Goal: Task Accomplishment & Management: Manage account settings

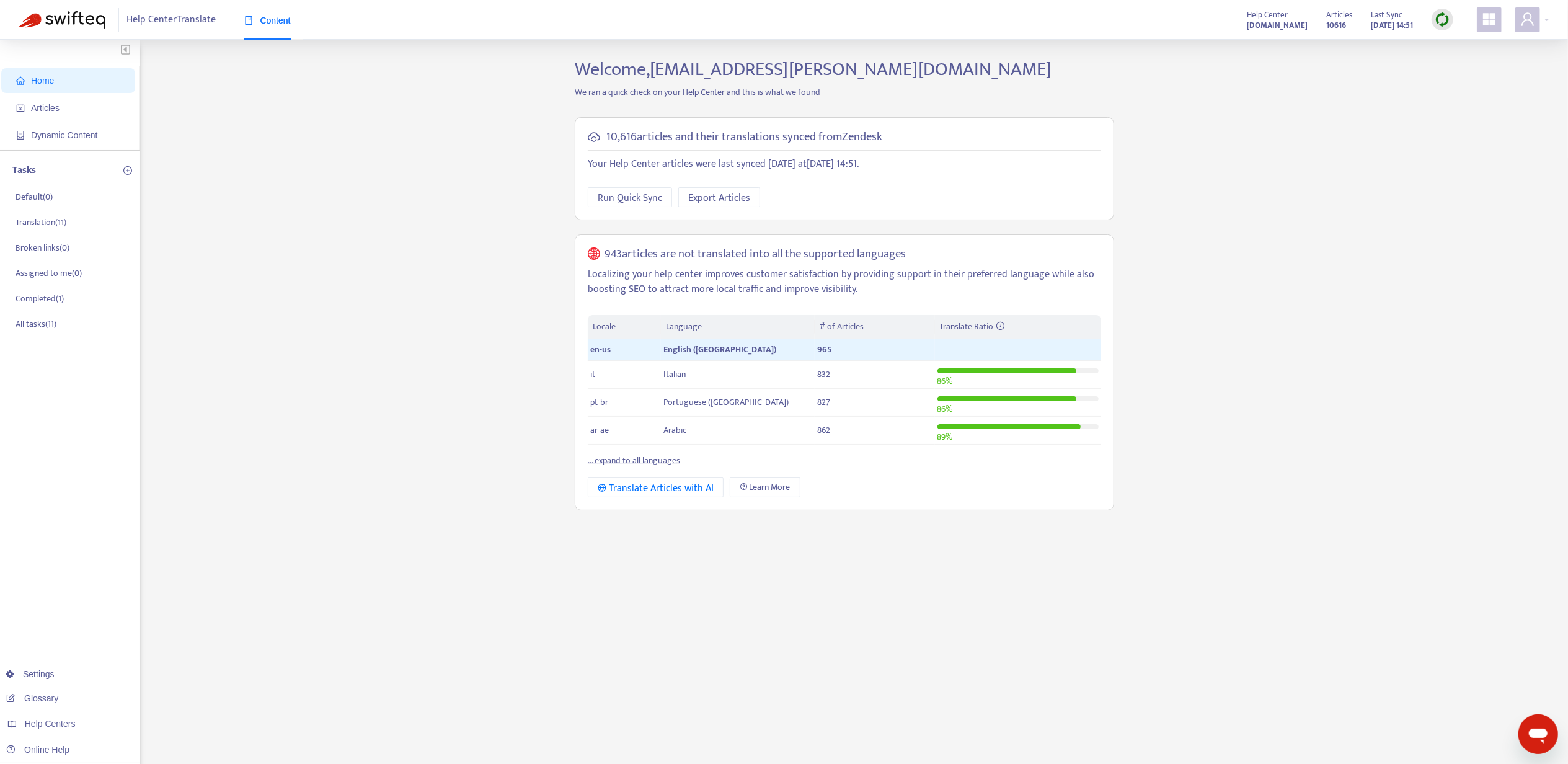
click at [1553, 13] on div "Help Center Translate Content Help Center [DOMAIN_NAME] Articles 10616 Last Syn…" at bounding box center [784, 19] width 1568 height 39
drag, startPoint x: 1548, startPoint y: 16, endPoint x: 1542, endPoint y: 23, distance: 9.2
click at [1546, 17] on div at bounding box center [1533, 19] width 34 height 25
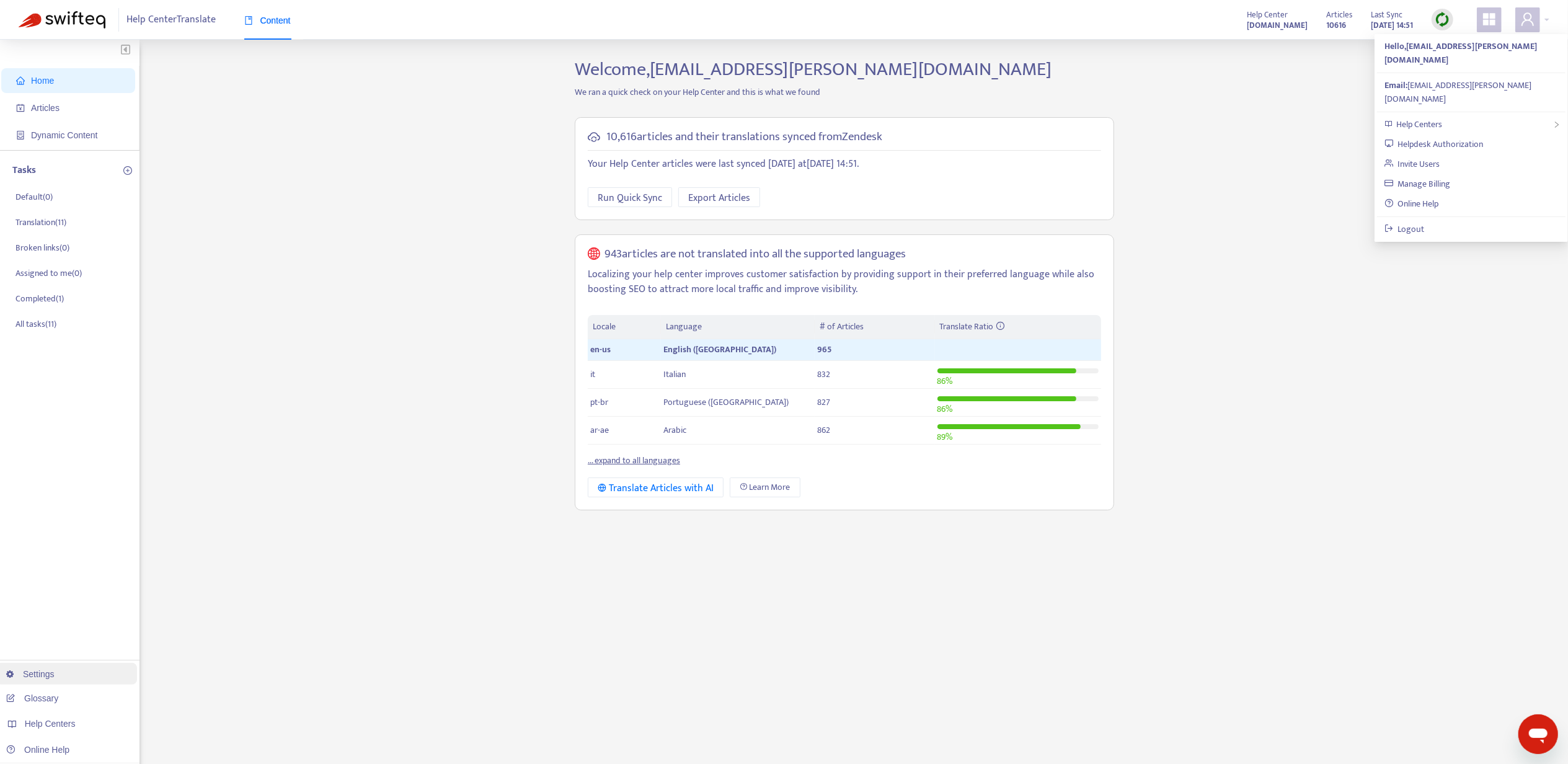
click at [54, 672] on link "Settings" at bounding box center [30, 673] width 48 height 10
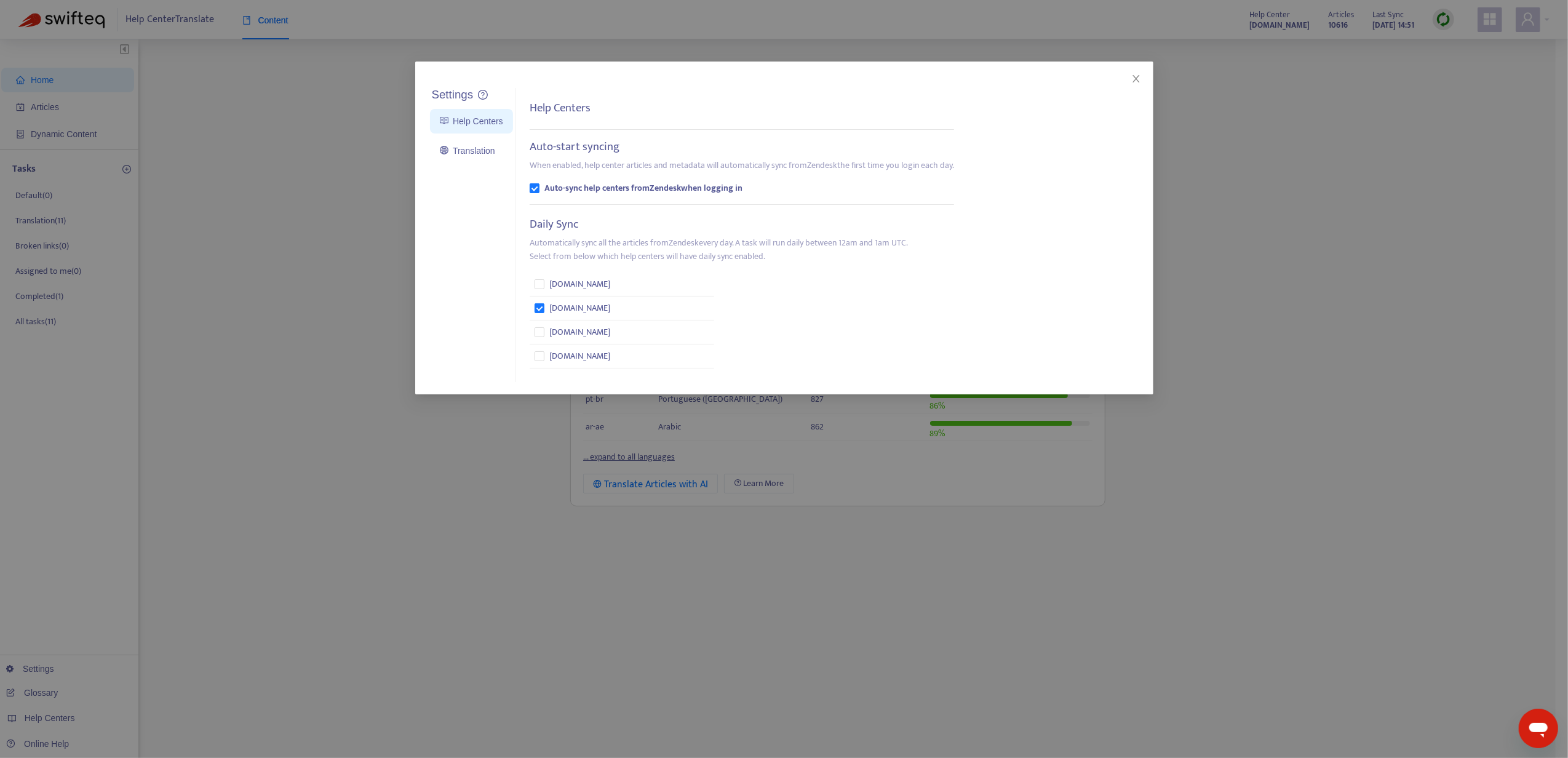
click at [399, 542] on div "Settings Help Centers Translation Settings Help Centers Auto-start syncing When…" at bounding box center [784, 379] width 1568 height 758
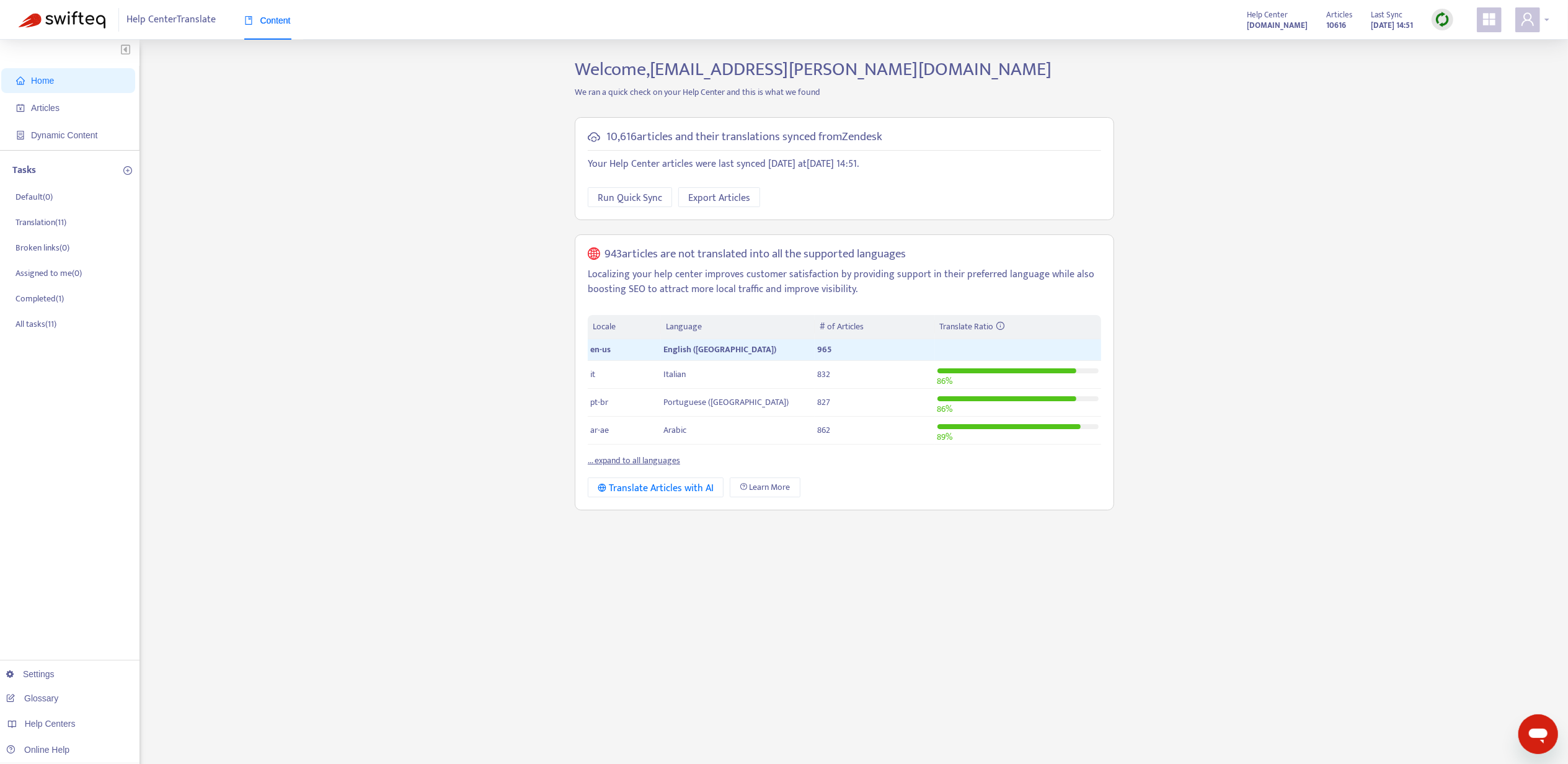
click at [1546, 18] on div at bounding box center [1533, 19] width 34 height 25
click at [1441, 157] on link "Invite Users" at bounding box center [1412, 164] width 56 height 14
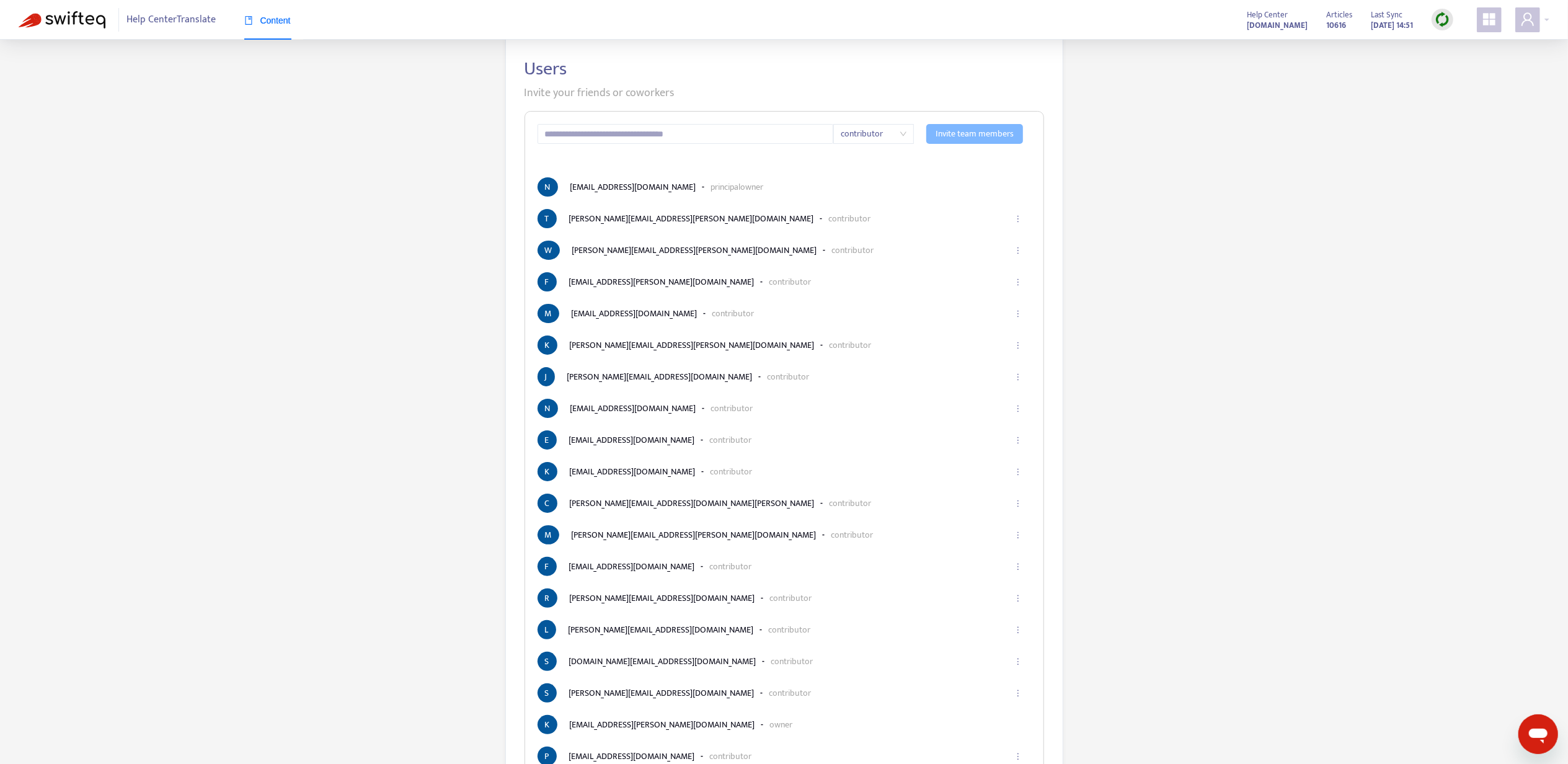
scroll to position [83, 0]
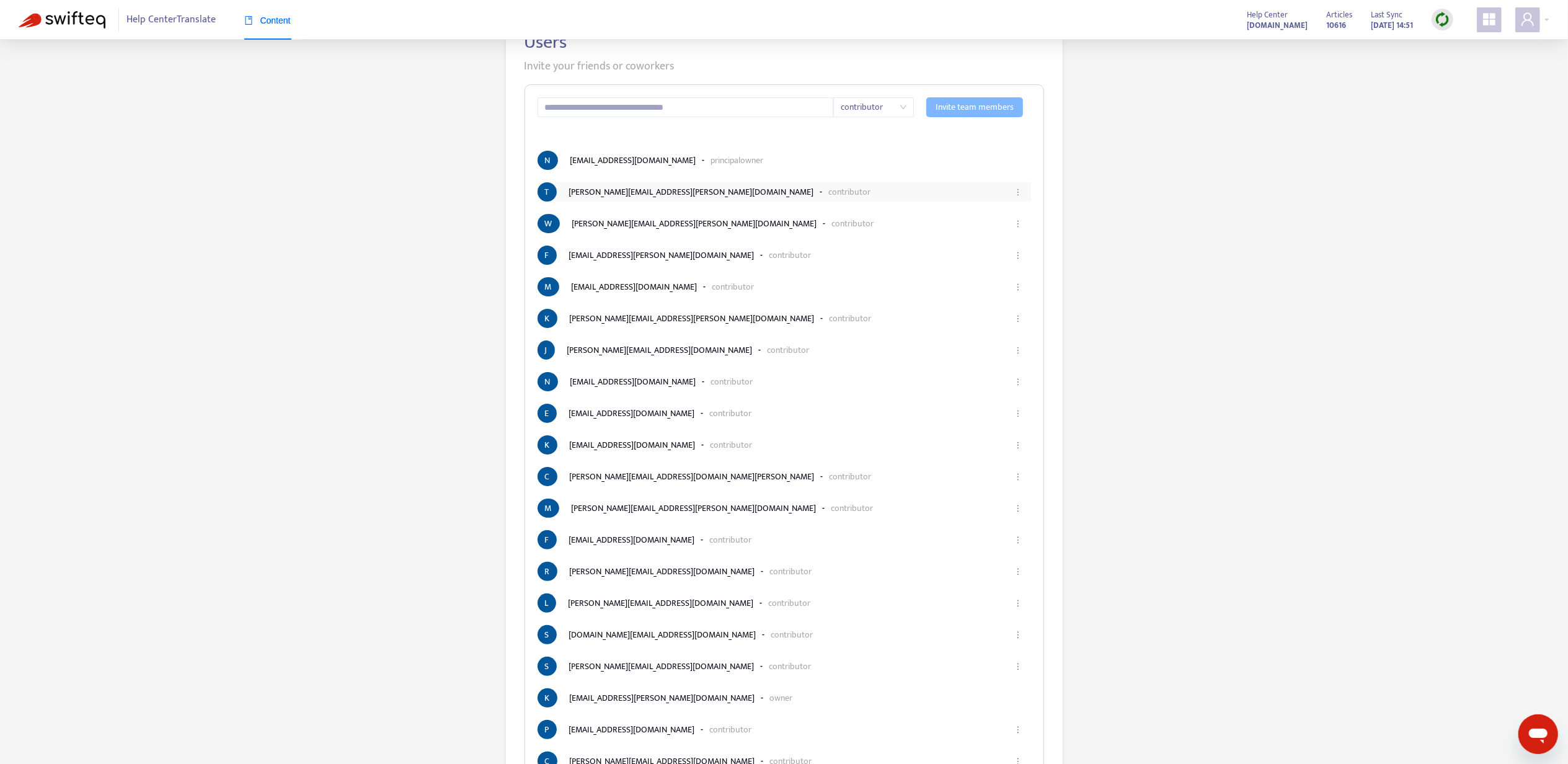
click at [1018, 192] on icon "ellipsis" at bounding box center [1018, 192] width 9 height 9
click at [968, 194] on li "[PERSON_NAME] [PERSON_NAME][EMAIL_ADDRESS][PERSON_NAME][DOMAIN_NAME] - contribu…" at bounding box center [784, 192] width 494 height 19
click at [787, 106] on input "text" at bounding box center [686, 107] width 296 height 20
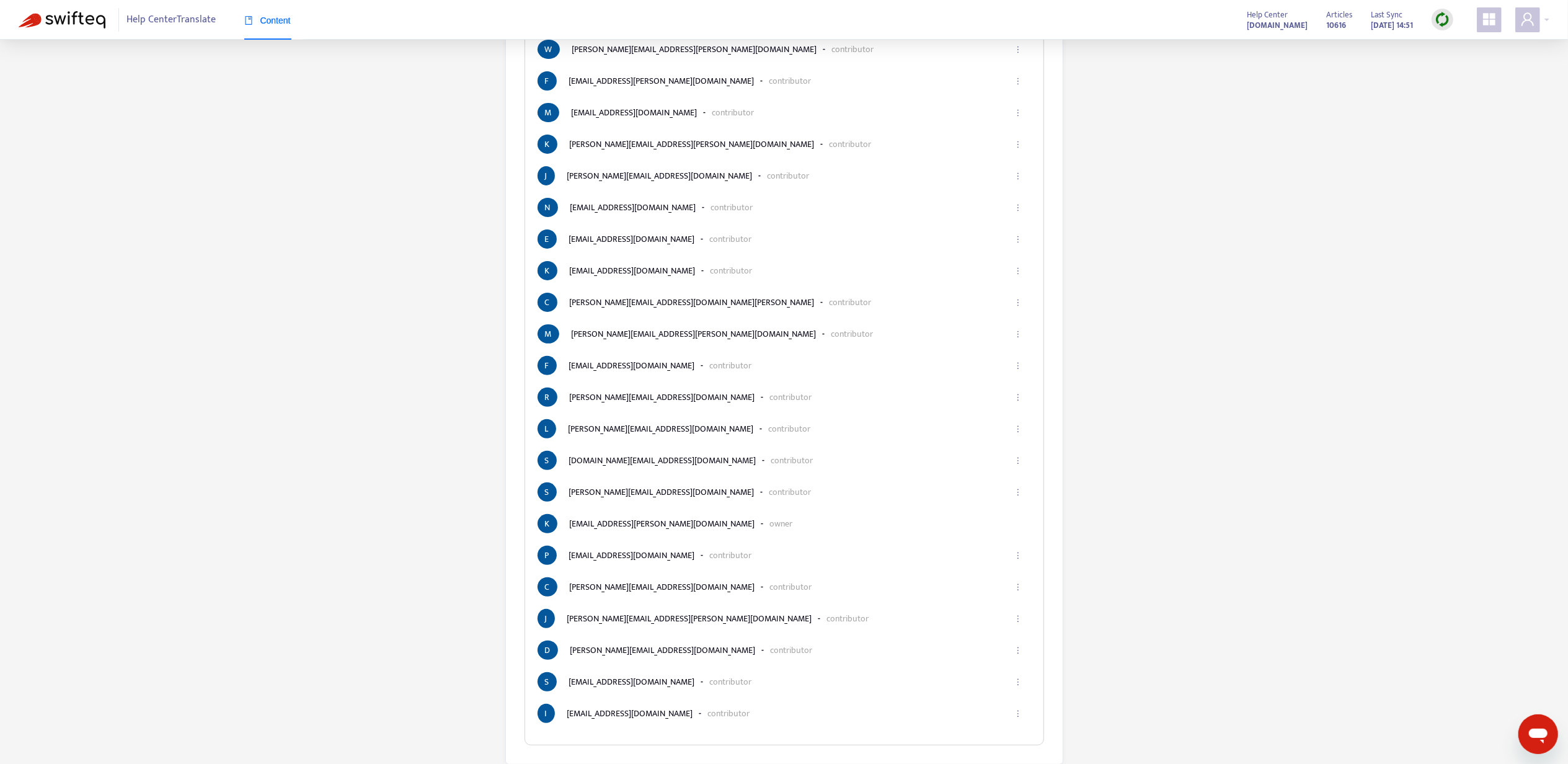
scroll to position [259, 0]
click at [839, 522] on li "K [EMAIL_ADDRESS][PERSON_NAME][DOMAIN_NAME] - owner" at bounding box center [784, 523] width 494 height 19
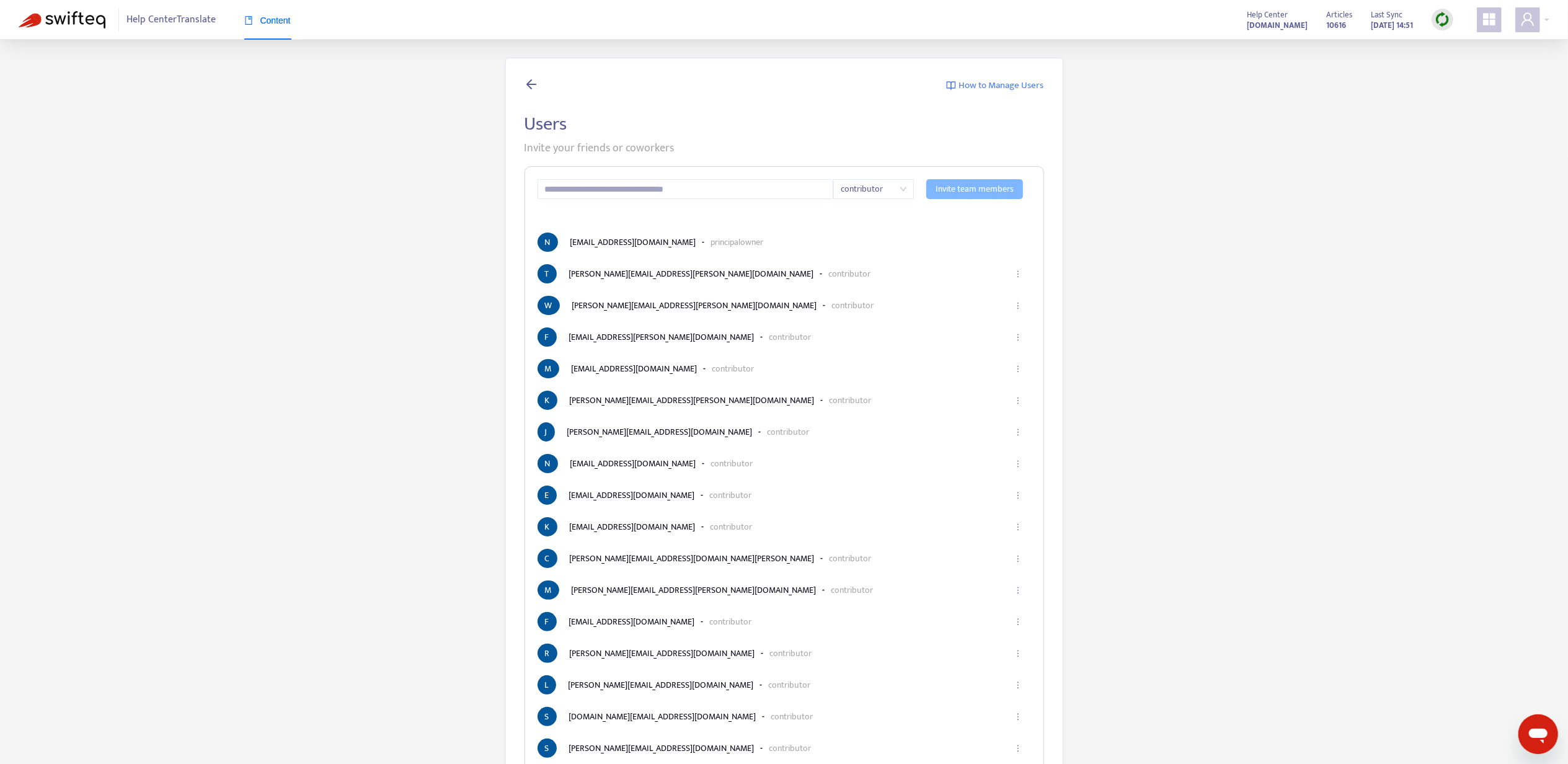
scroll to position [0, 0]
click at [857, 187] on span "contributor" at bounding box center [874, 189] width 66 height 19
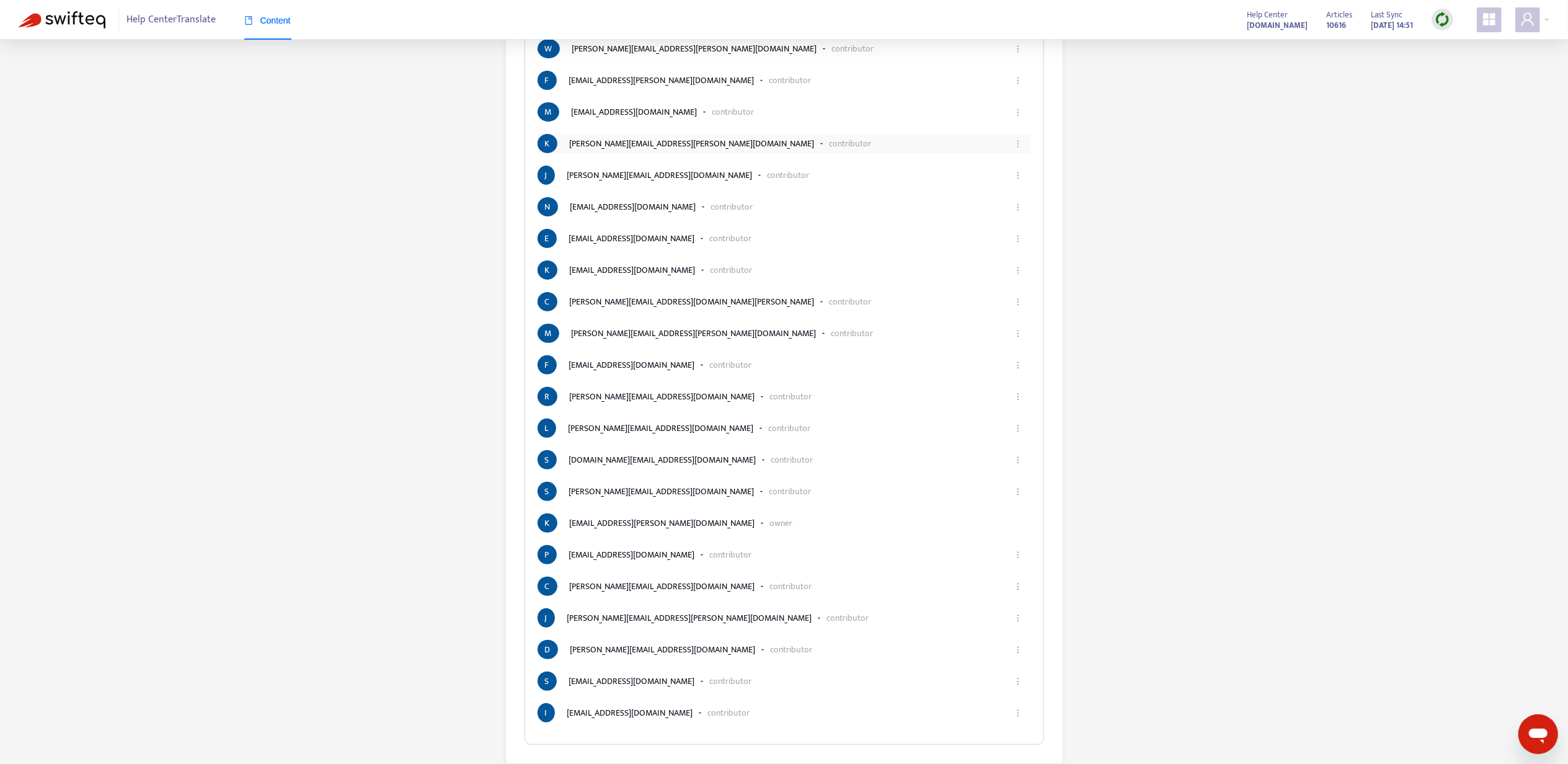
scroll to position [259, 0]
click at [819, 710] on li "I [EMAIL_ADDRESS][DOMAIN_NAME] - contributor" at bounding box center [784, 713] width 494 height 19
click at [1008, 719] on button "button" at bounding box center [1018, 713] width 20 height 28
click at [1010, 668] on span "Edit" at bounding box center [1003, 666] width 30 height 13
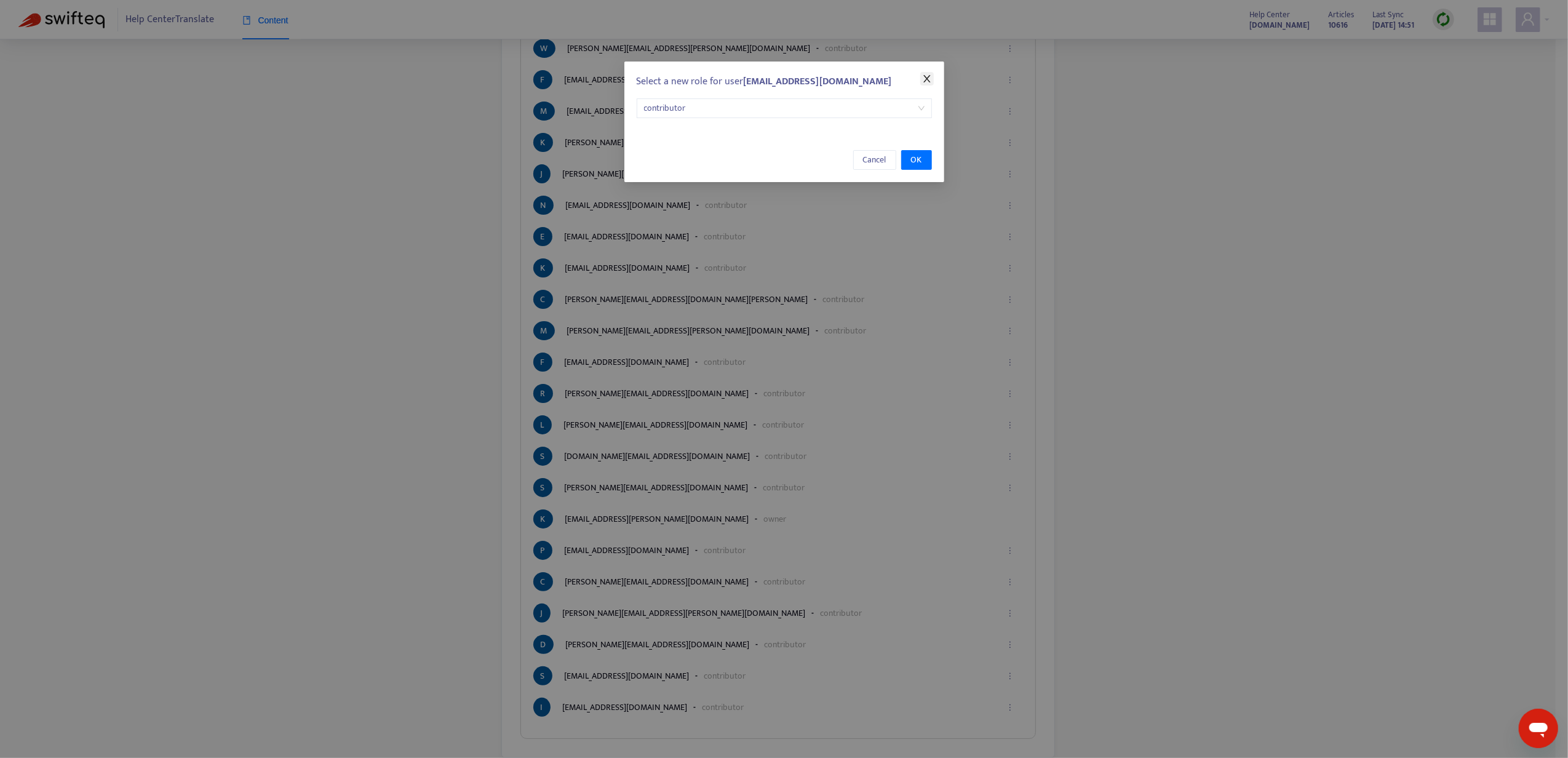
click at [922, 75] on icon "close" at bounding box center [927, 78] width 10 height 10
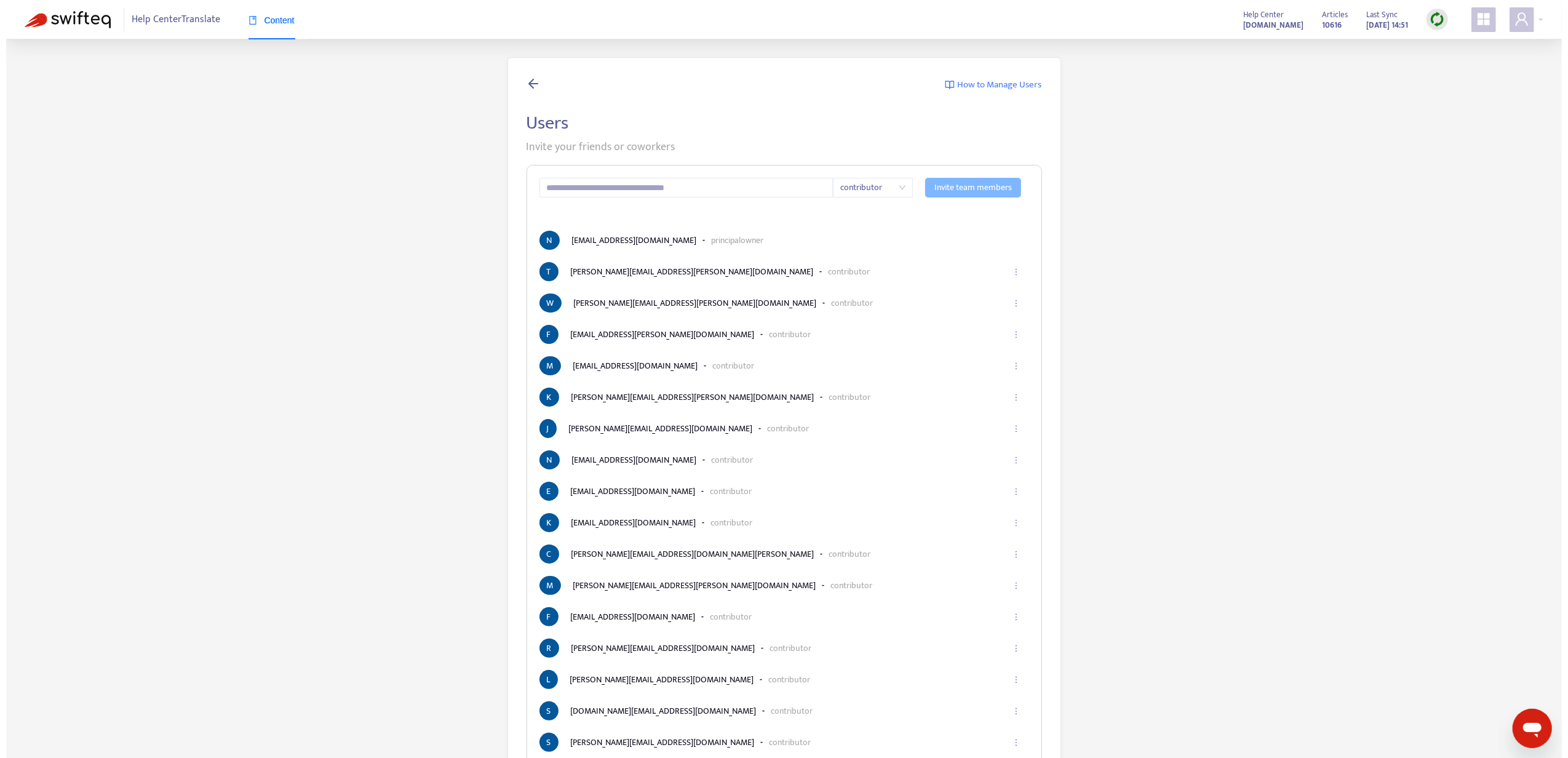
scroll to position [0, 0]
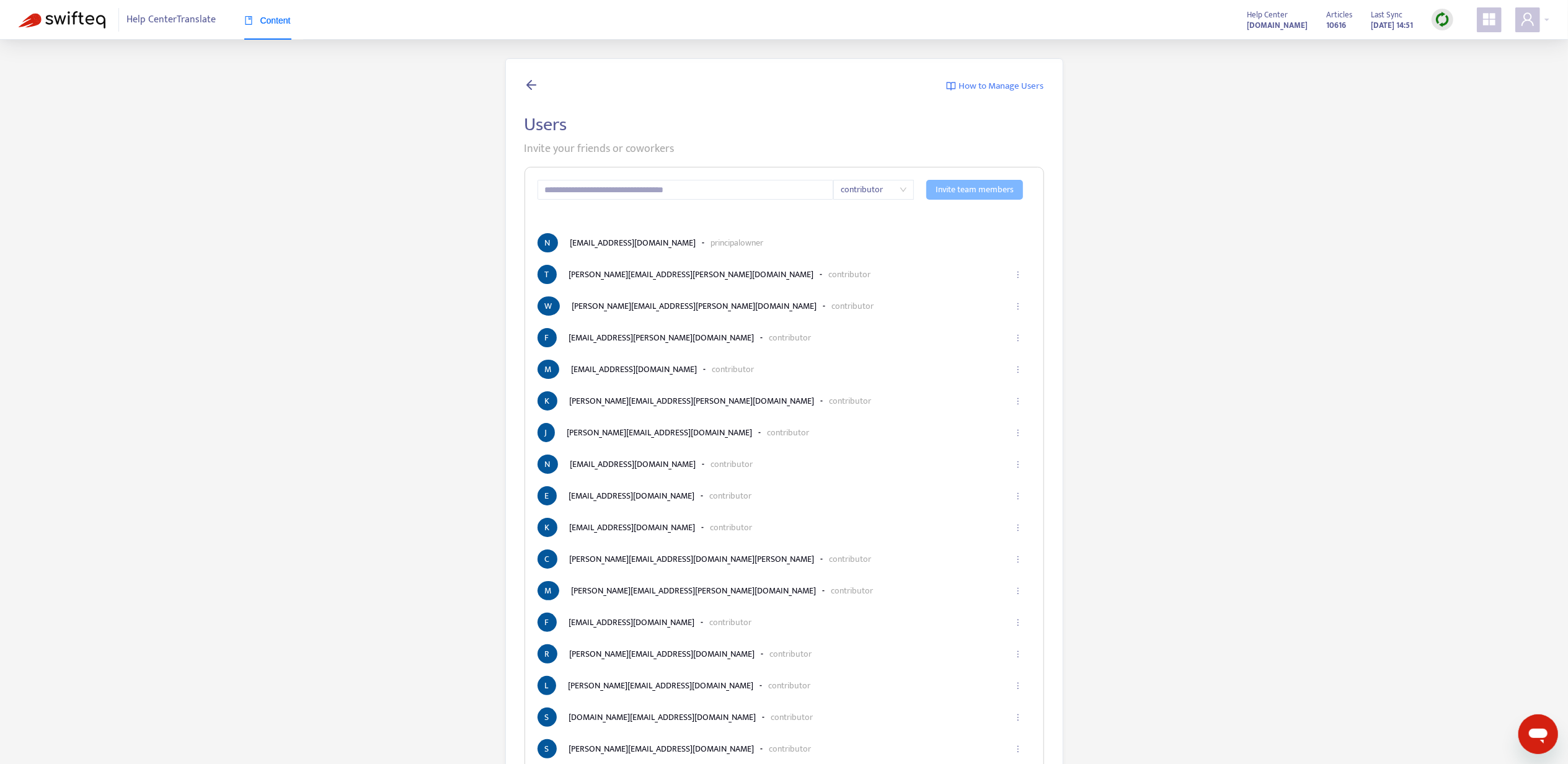
click at [90, 25] on img at bounding box center [62, 19] width 87 height 17
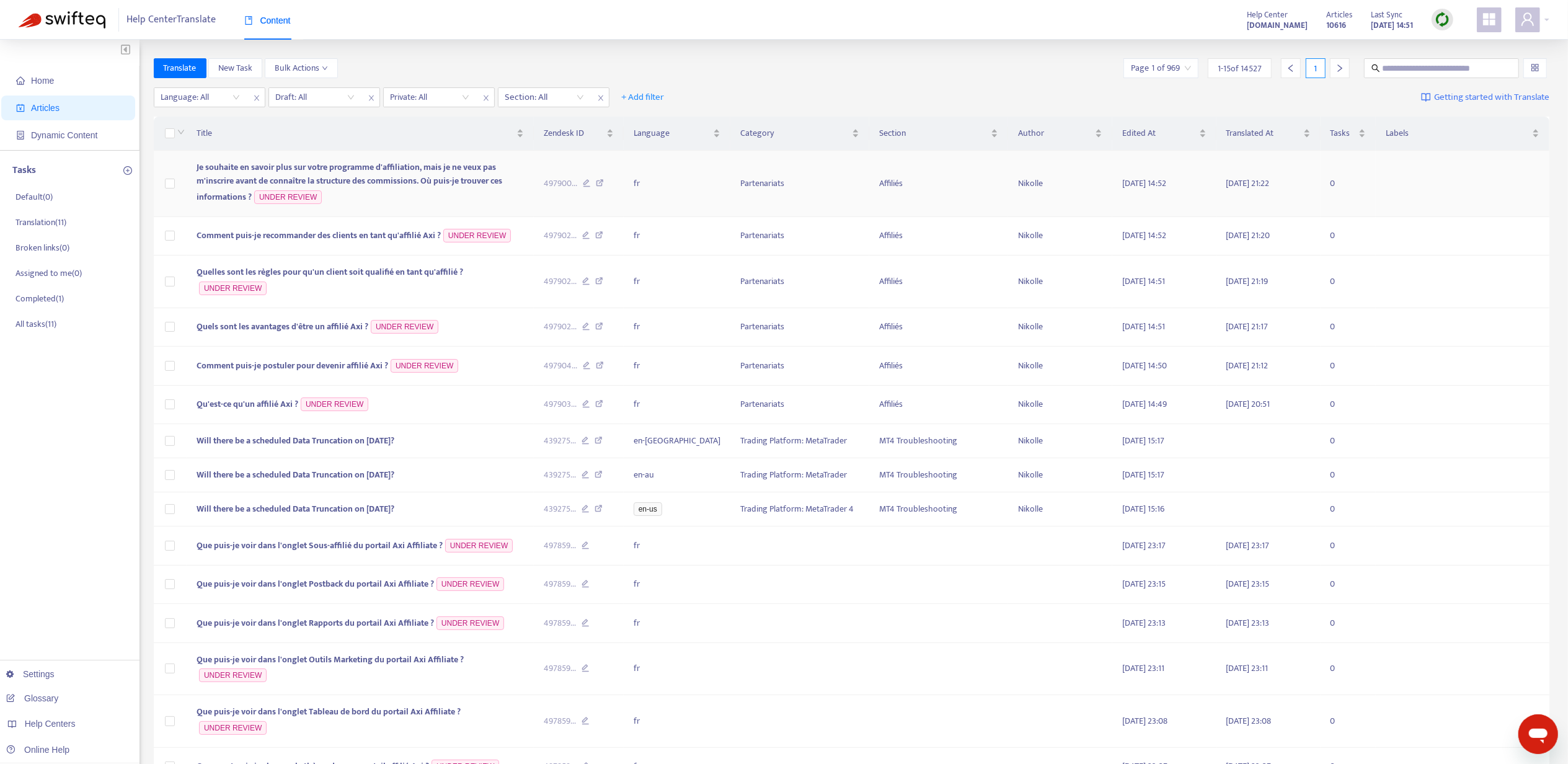
click at [232, 168] on span "Je souhaite en savoir plus sur votre programme d'affiliation, mais je ne veux p…" at bounding box center [349, 182] width 305 height 44
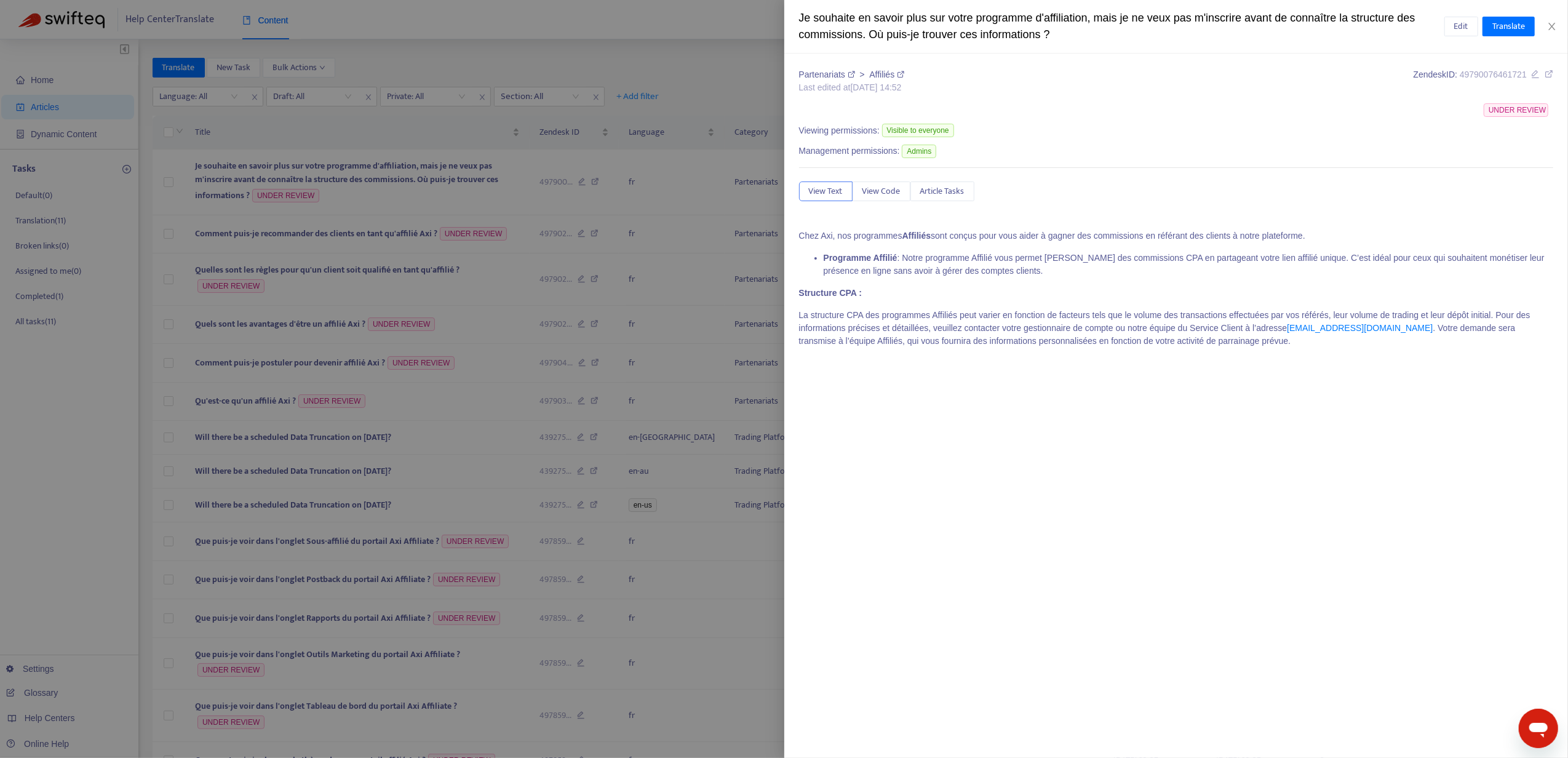
click at [296, 278] on div at bounding box center [784, 379] width 1568 height 758
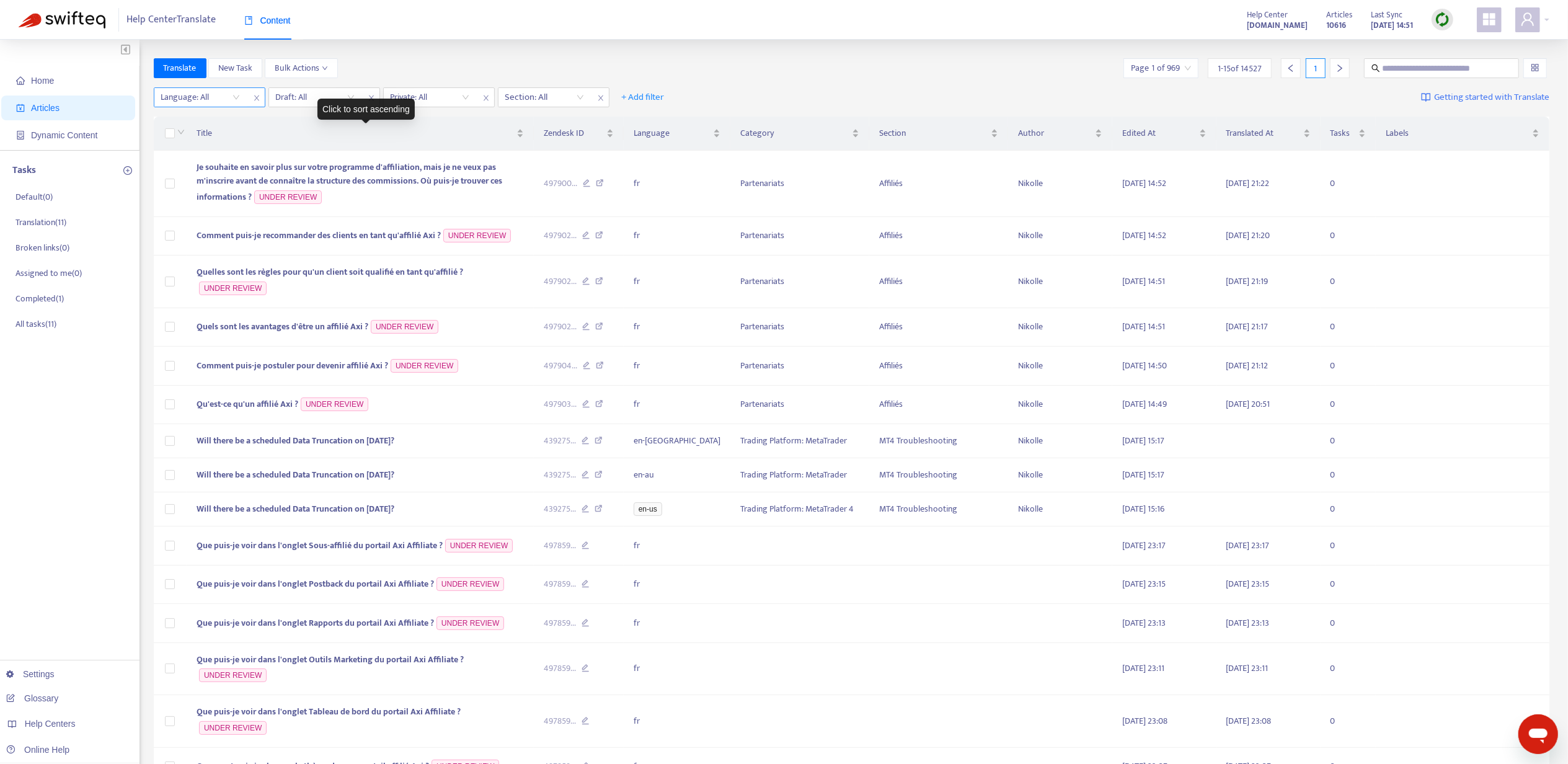
click at [228, 102] on div at bounding box center [194, 98] width 75 height 15
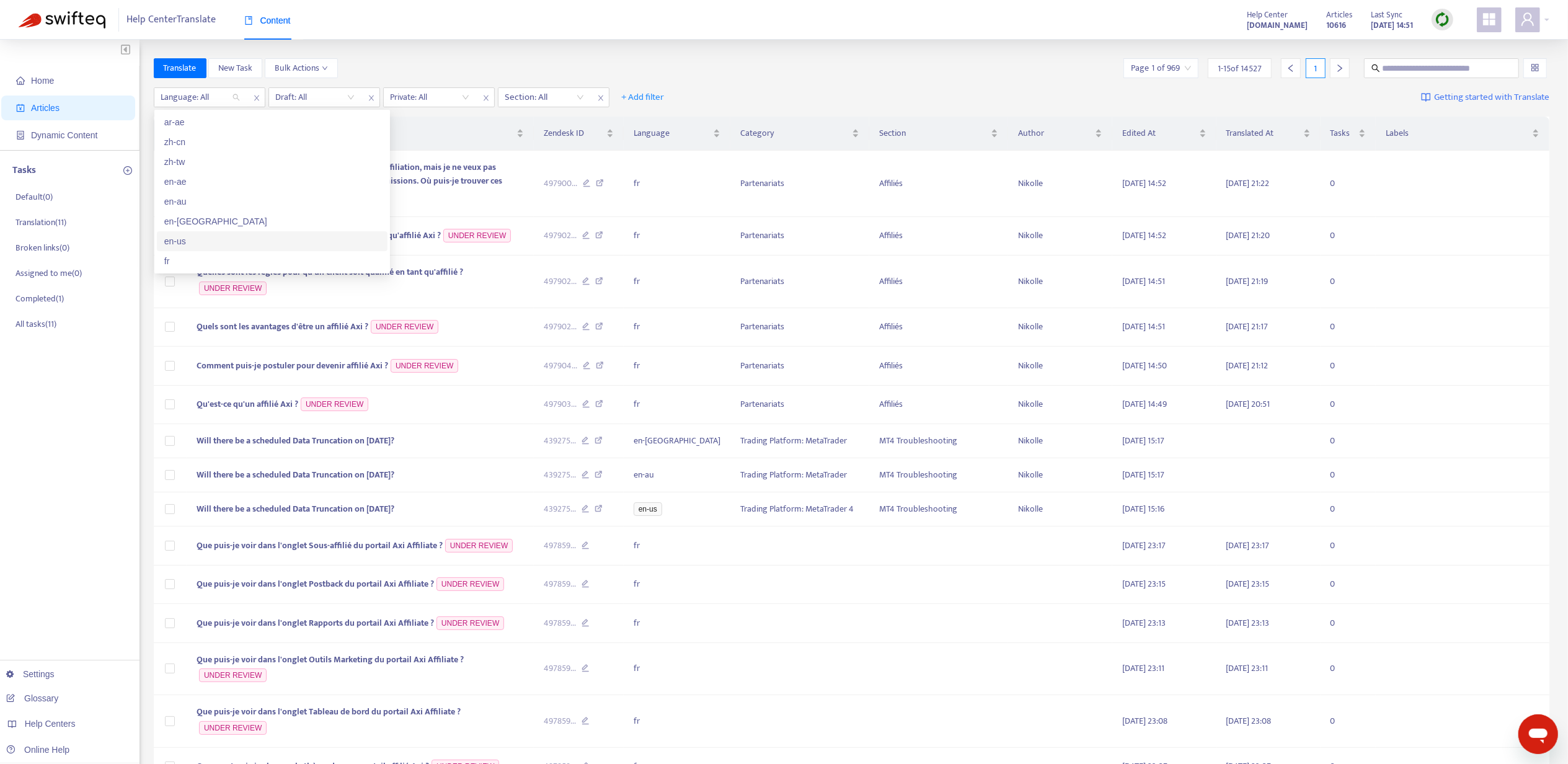
click at [222, 238] on div "en-us" at bounding box center [273, 241] width 216 height 13
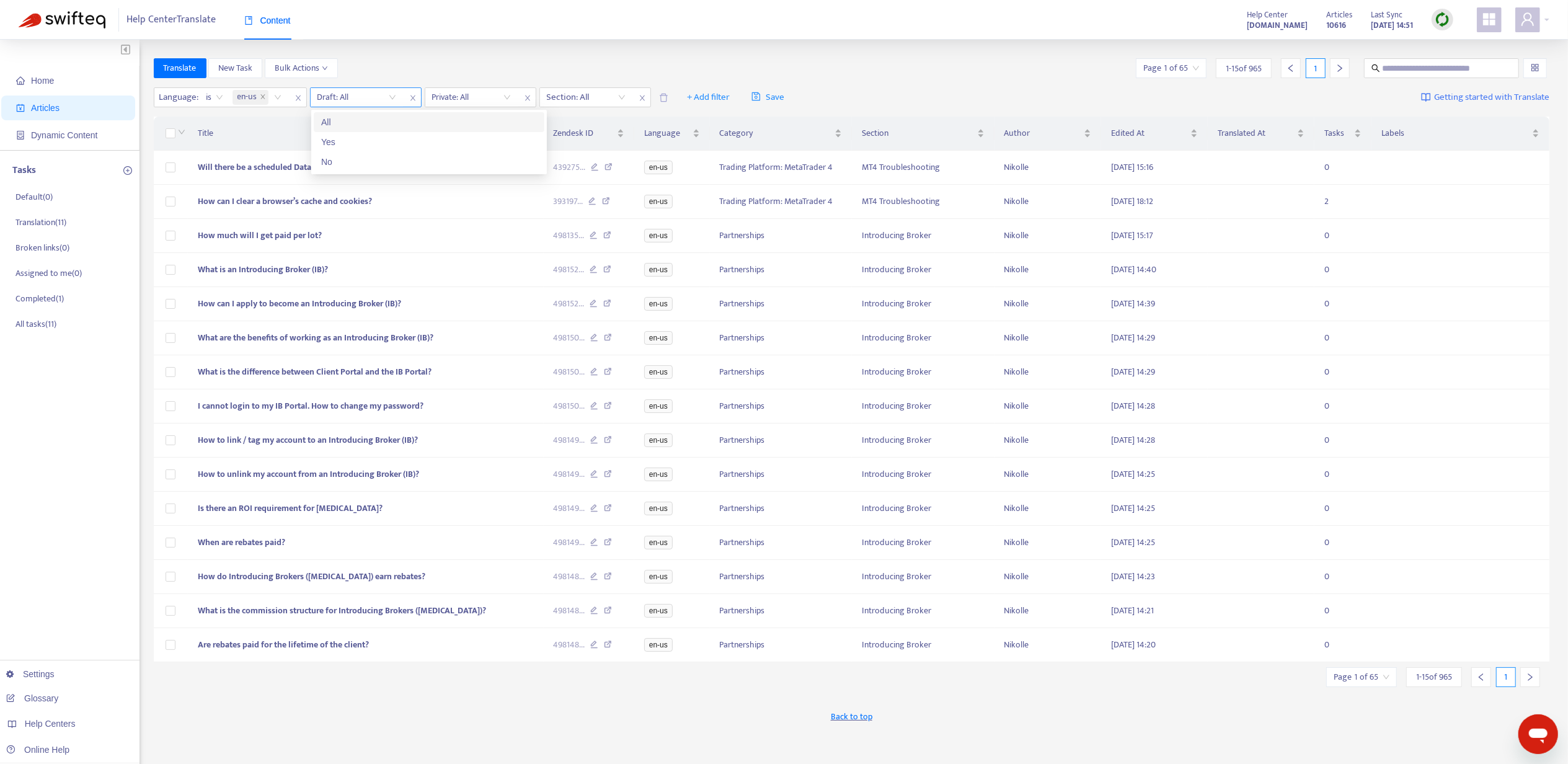
click at [387, 95] on input "search" at bounding box center [357, 97] width 79 height 19
click at [378, 159] on div "No" at bounding box center [429, 162] width 216 height 13
click at [479, 88] on input "search" at bounding box center [473, 97] width 79 height 19
click at [472, 170] on div "No" at bounding box center [545, 162] width 231 height 20
click at [390, 214] on td "How can I clear a browser’s cache and cookies?" at bounding box center [366, 202] width 356 height 34
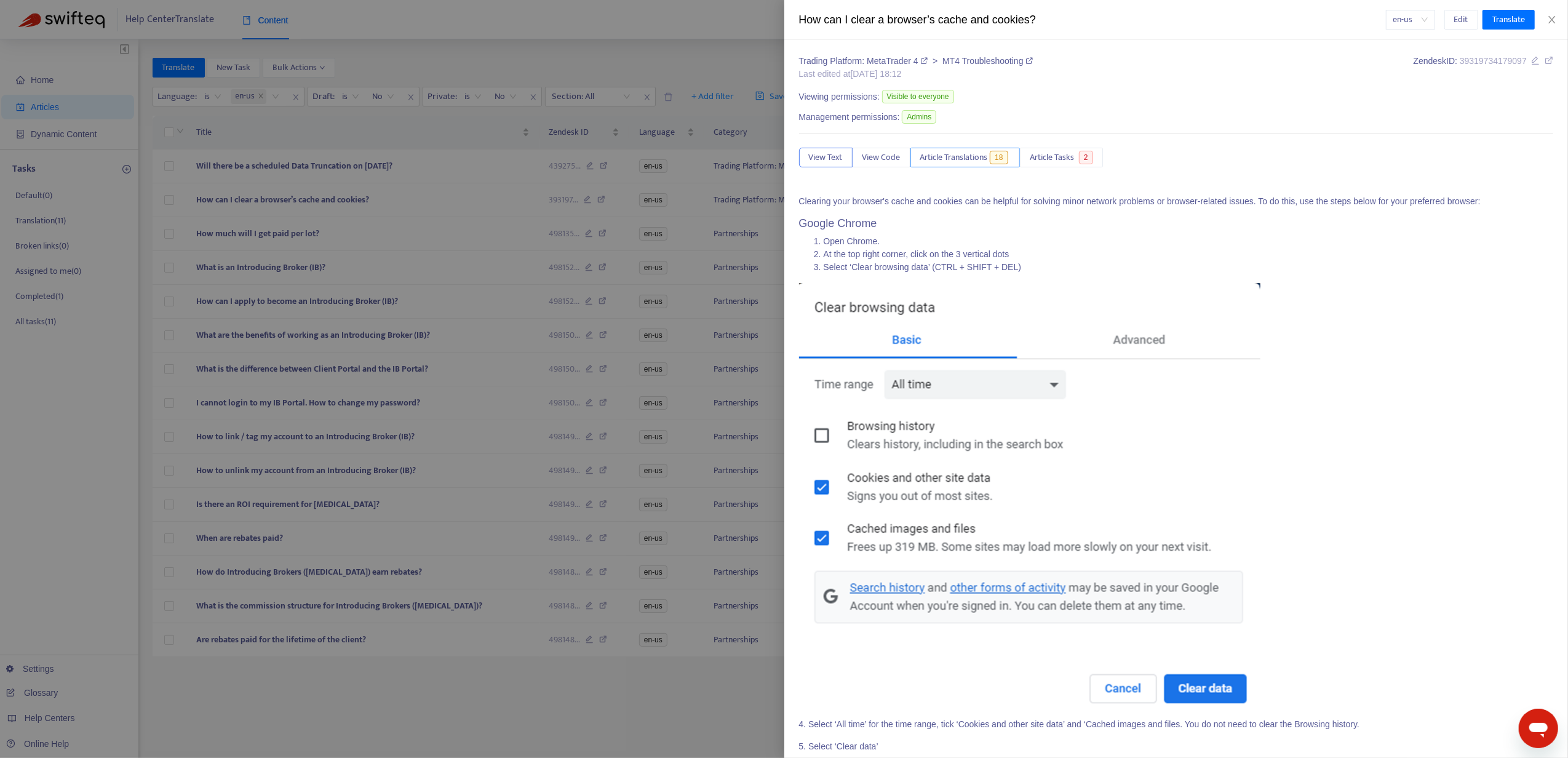
click at [934, 150] on button "Article Translations 18" at bounding box center [965, 157] width 110 height 20
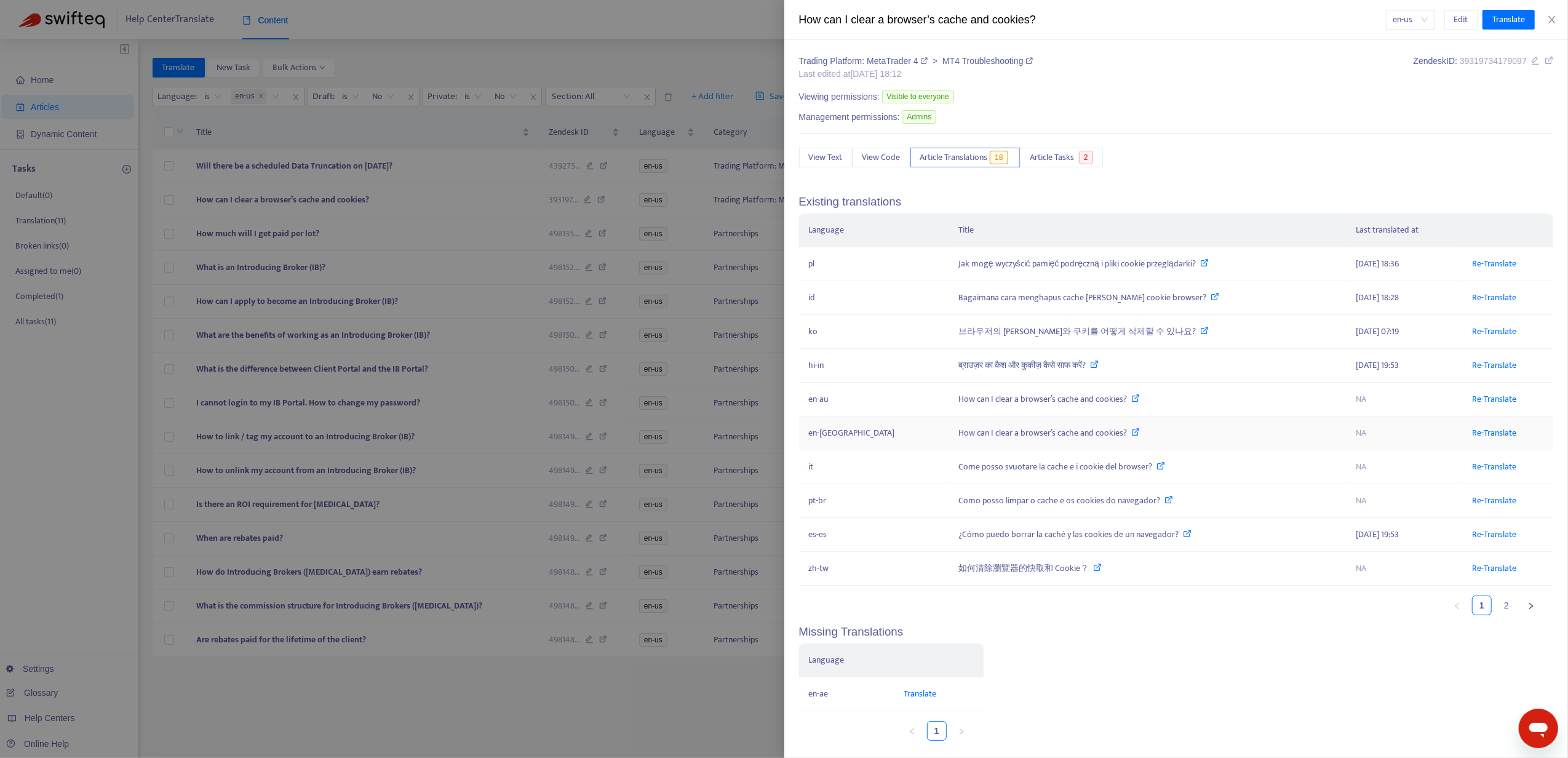
scroll to position [13, 0]
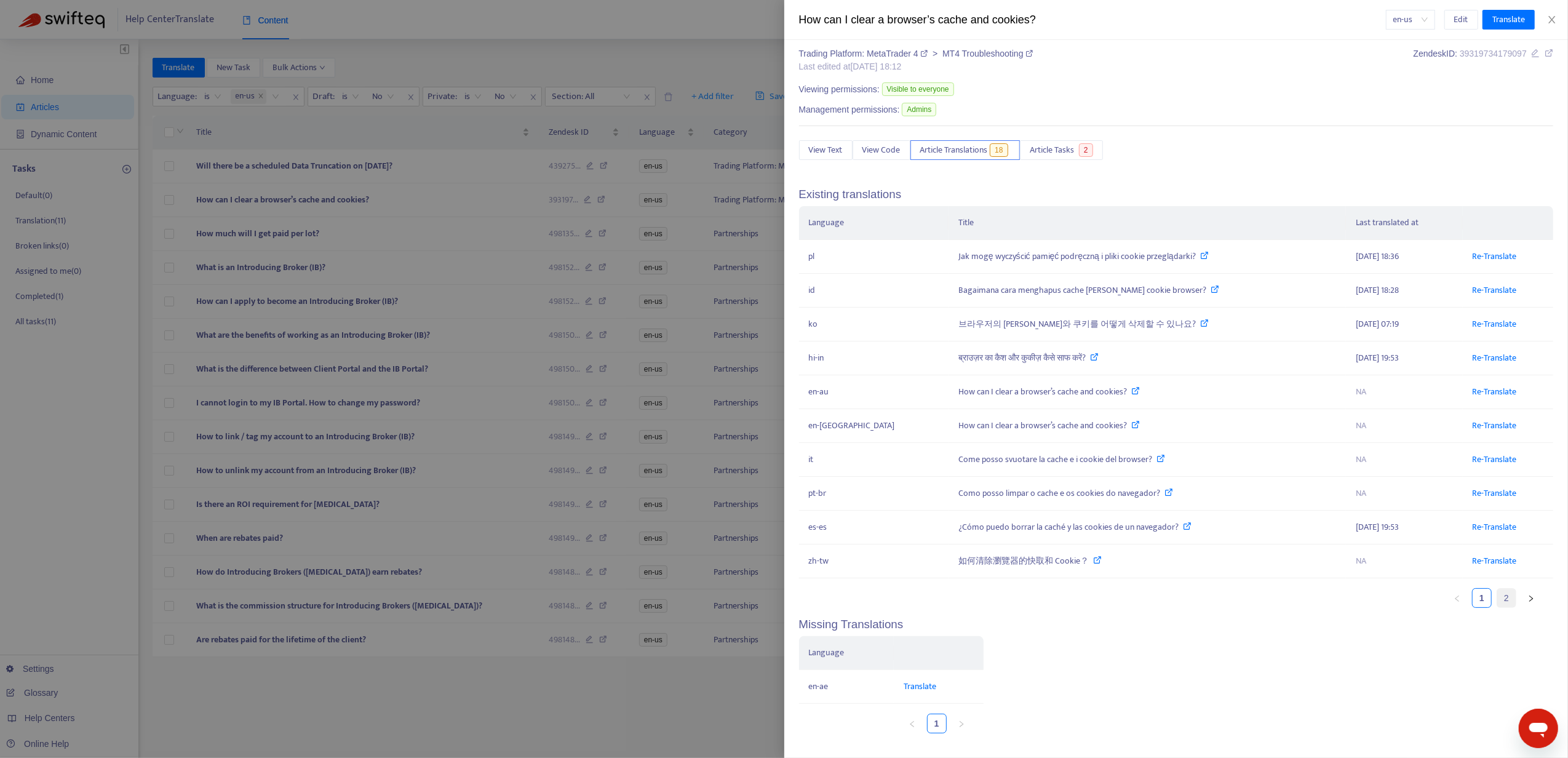
click at [1497, 592] on link "2" at bounding box center [1506, 598] width 18 height 18
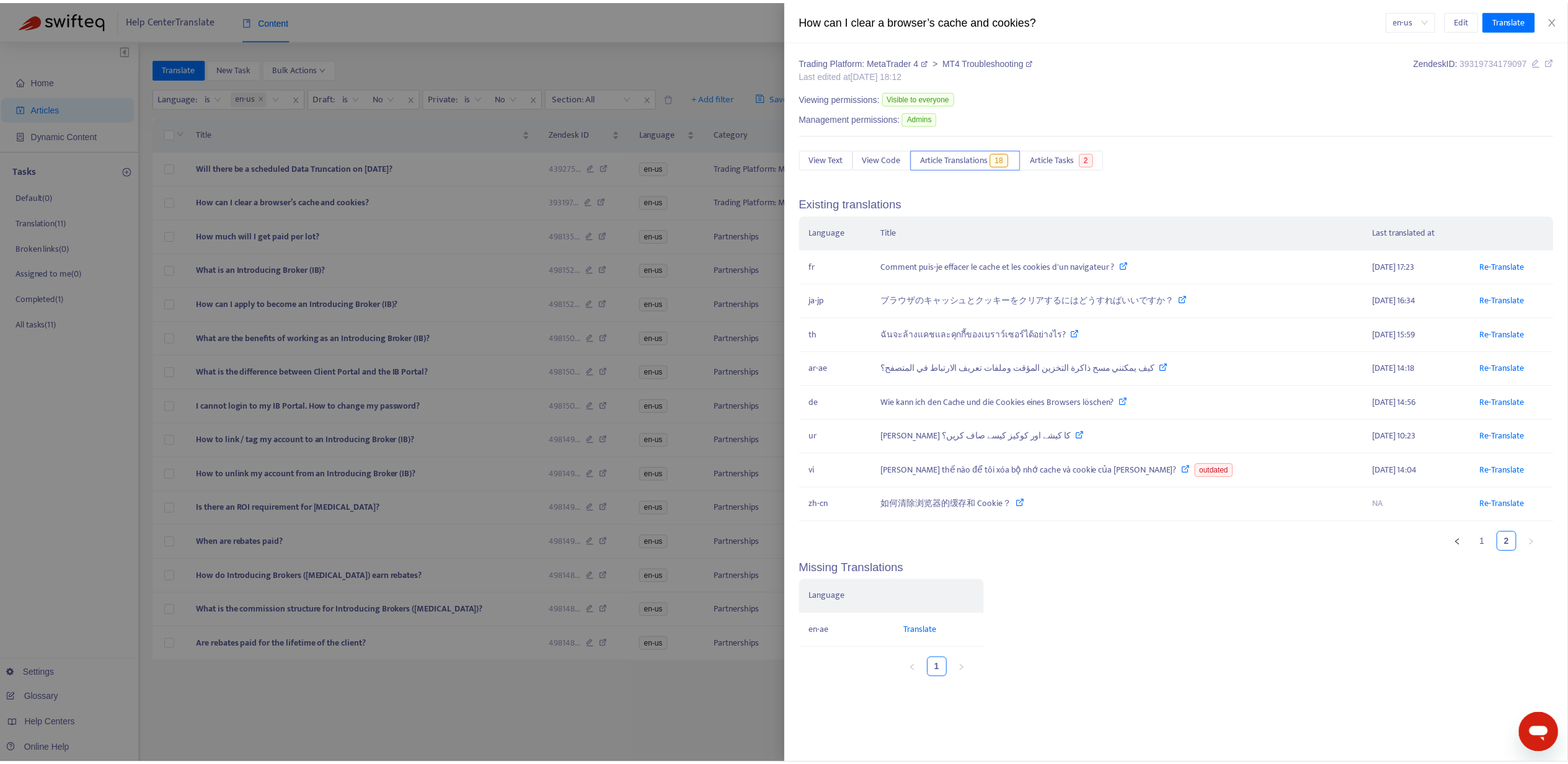
scroll to position [0, 0]
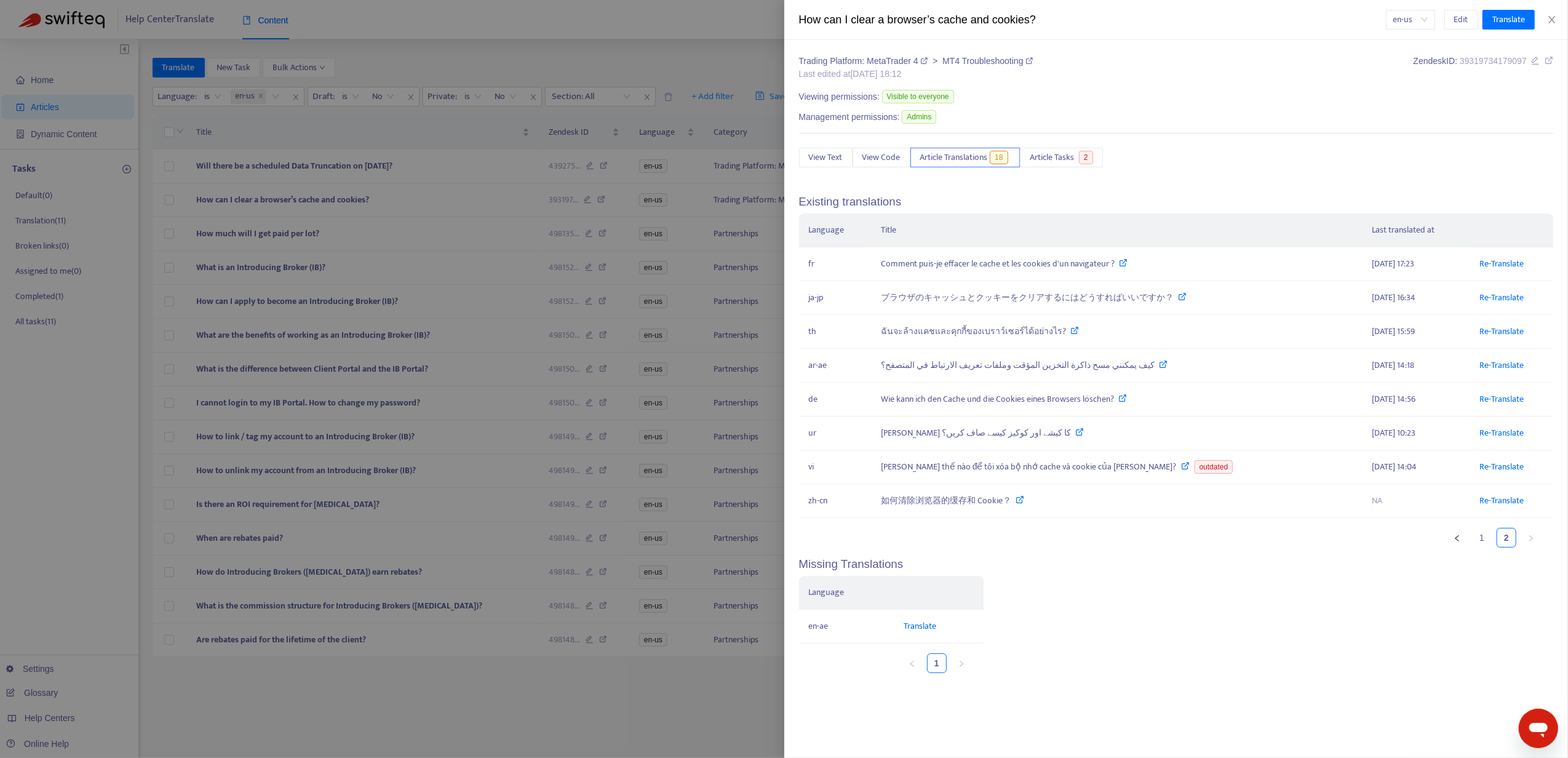
click at [518, 119] on div at bounding box center [784, 379] width 1568 height 758
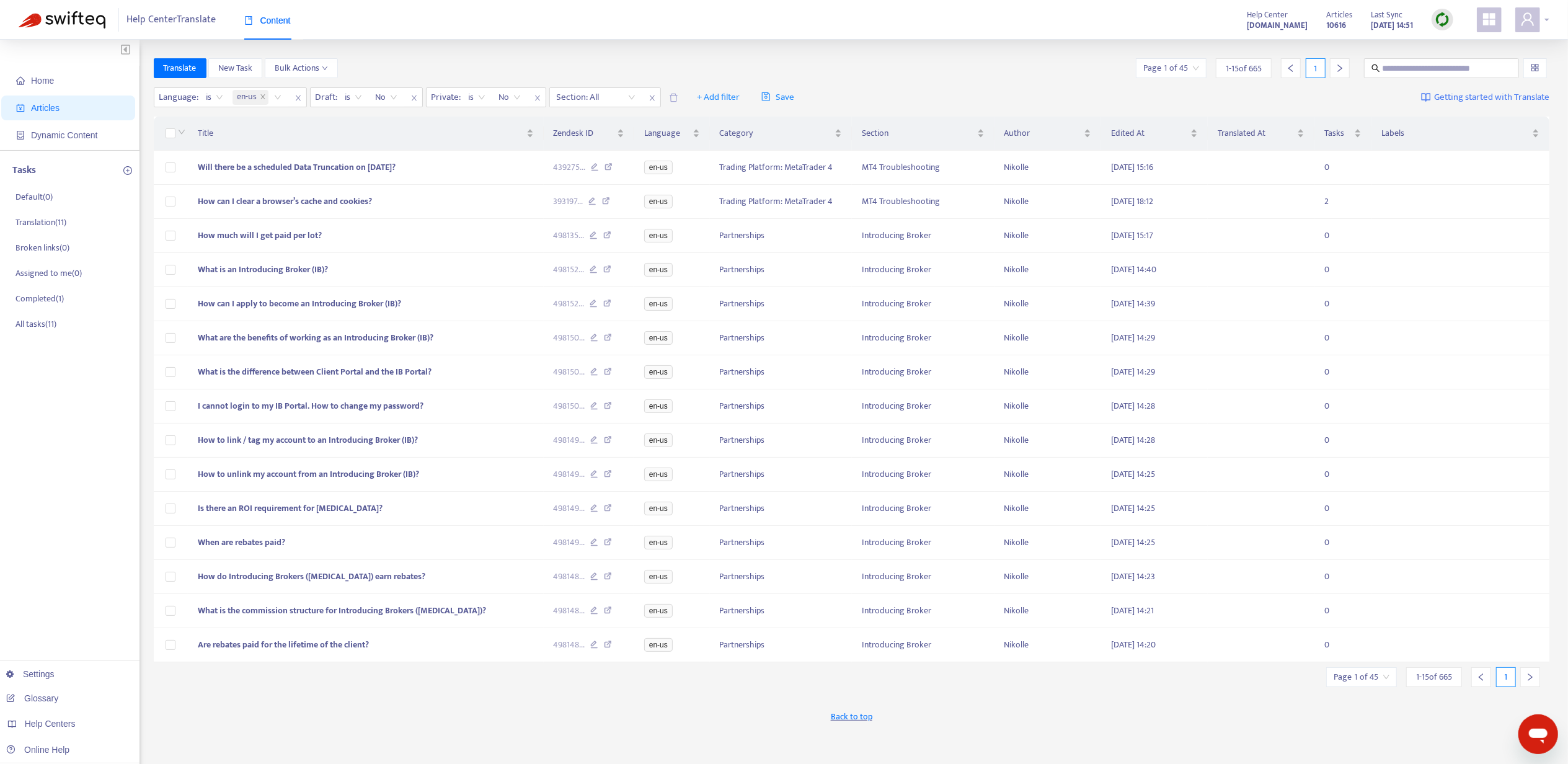
click at [1549, 25] on div at bounding box center [1533, 19] width 34 height 25
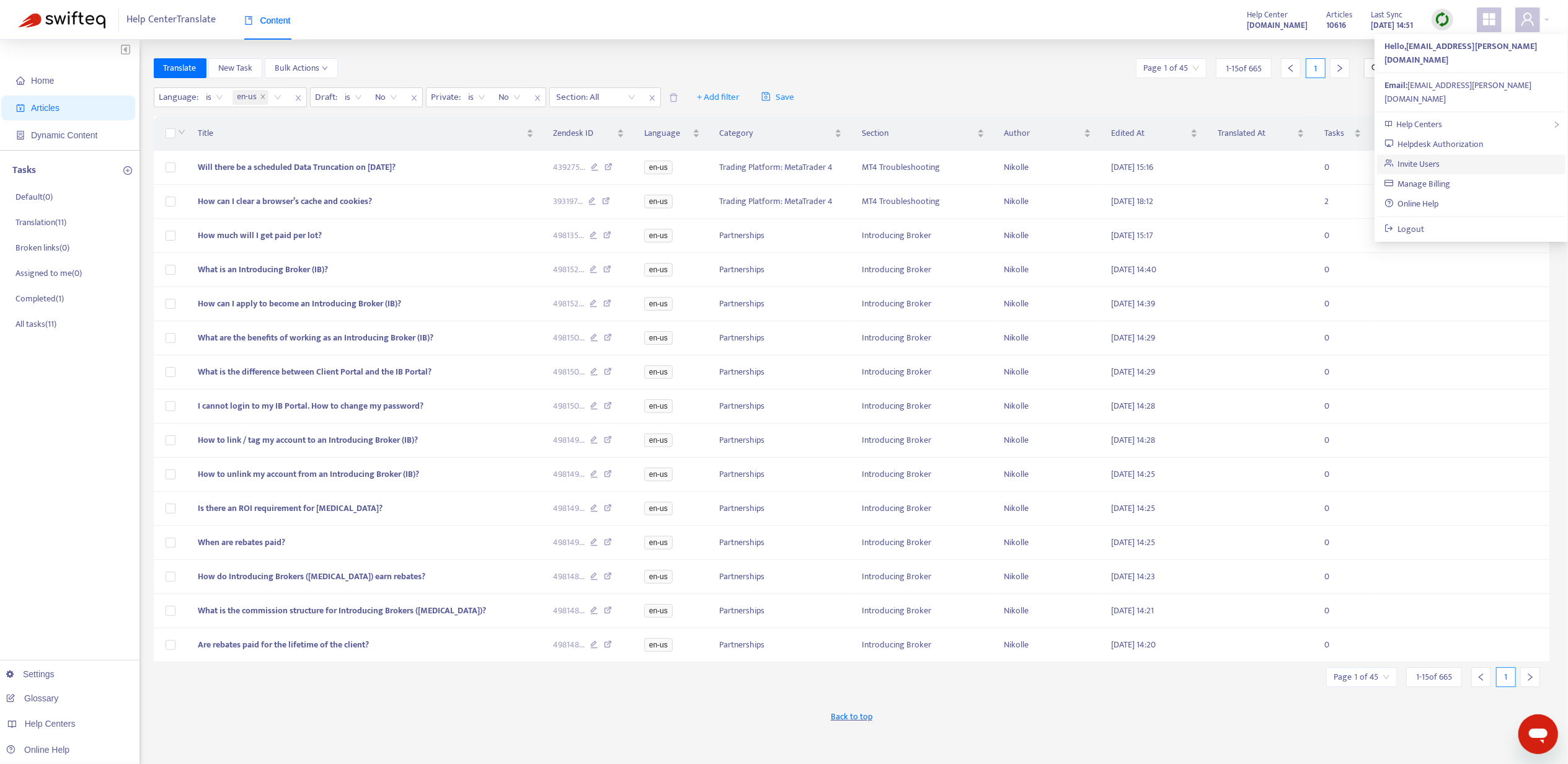
click at [1441, 157] on link "Invite Users" at bounding box center [1412, 164] width 56 height 14
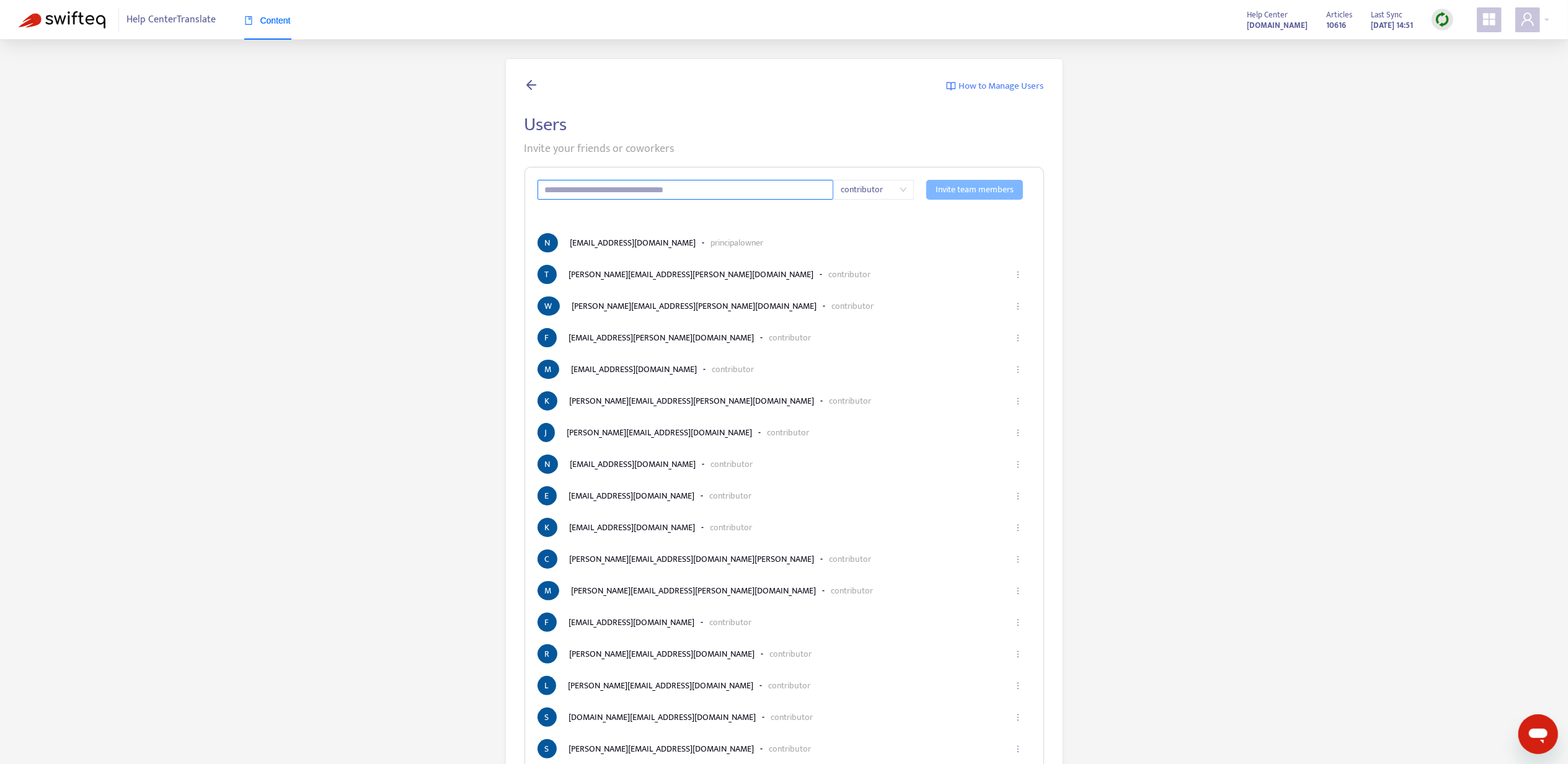
click at [787, 194] on input "text" at bounding box center [686, 189] width 296 height 20
type input "**********"
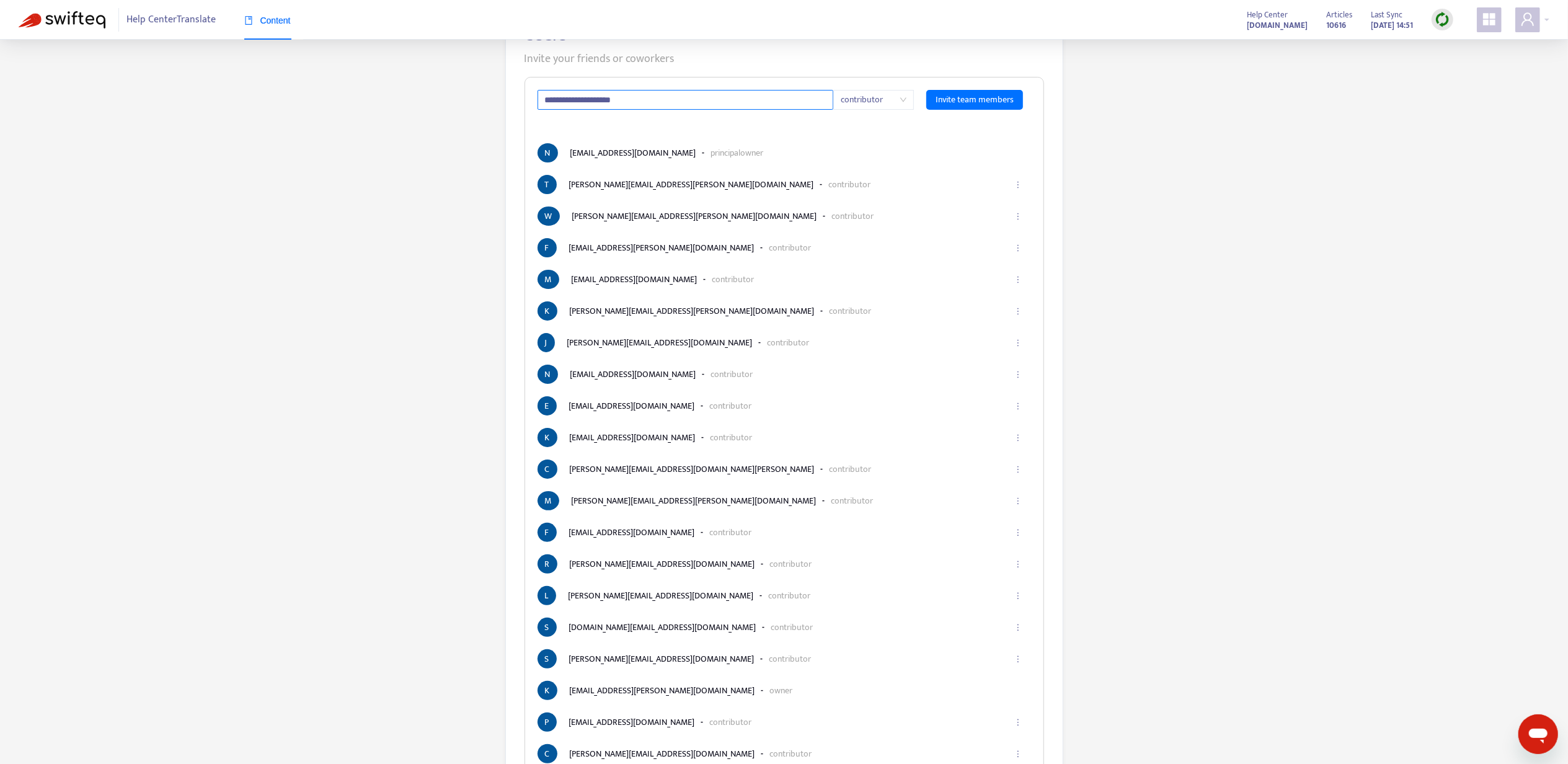
scroll to position [11, 0]
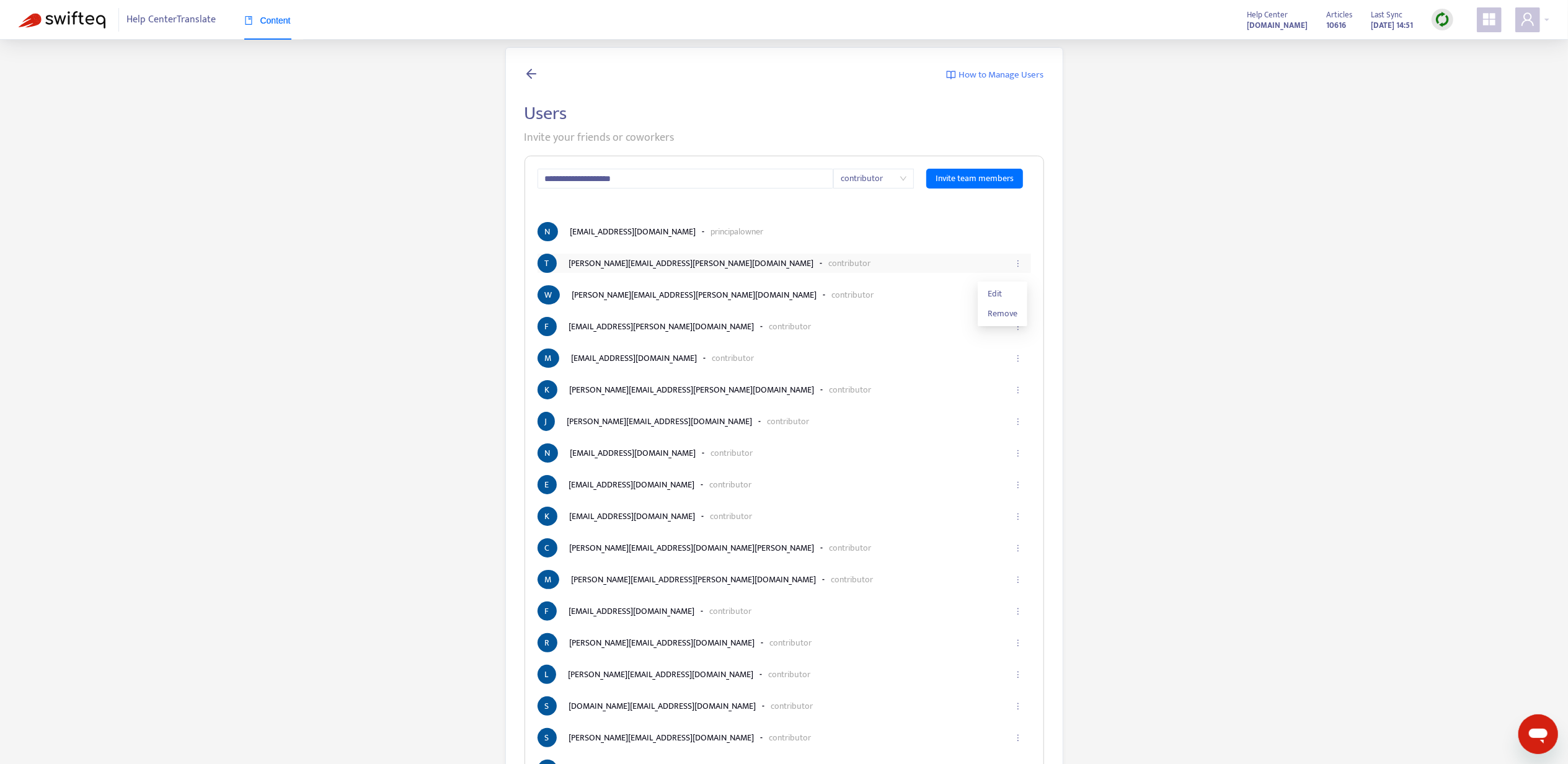
click at [1012, 261] on button "button" at bounding box center [1018, 263] width 20 height 28
drag, startPoint x: 993, startPoint y: 183, endPoint x: 1138, endPoint y: 186, distance: 145.0
click at [1138, 187] on div "**********" at bounding box center [784, 528] width 1531 height 963
click at [1001, 75] on span "How to Manage Users" at bounding box center [1002, 75] width 85 height 14
click at [1223, 276] on div "**********" at bounding box center [784, 528] width 1531 height 963
